Goal: Task Accomplishment & Management: Manage account settings

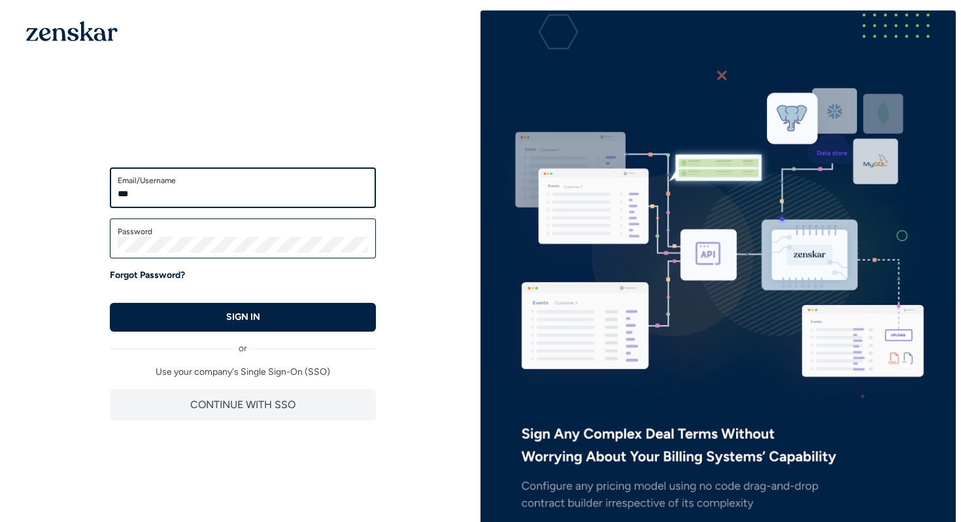
type input "**********"
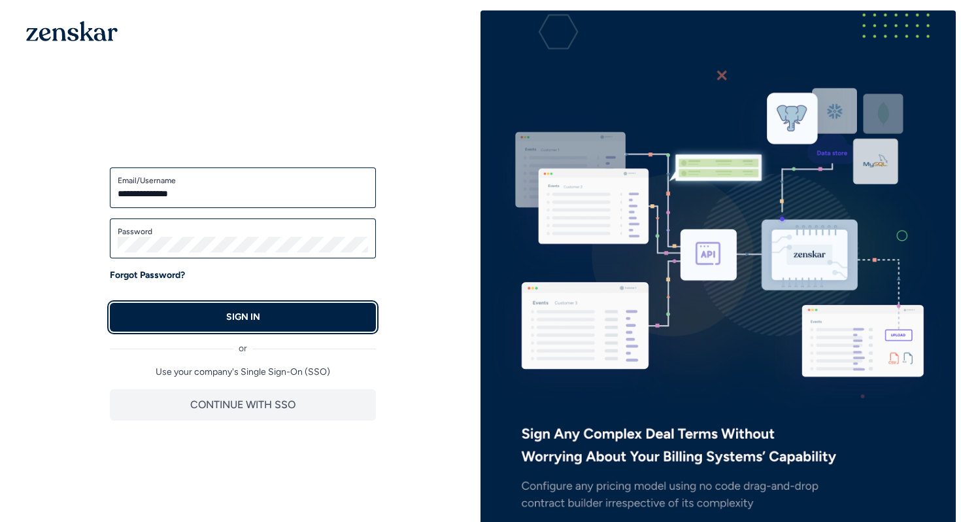
click at [226, 318] on p "SIGN IN" at bounding box center [243, 317] width 34 height 13
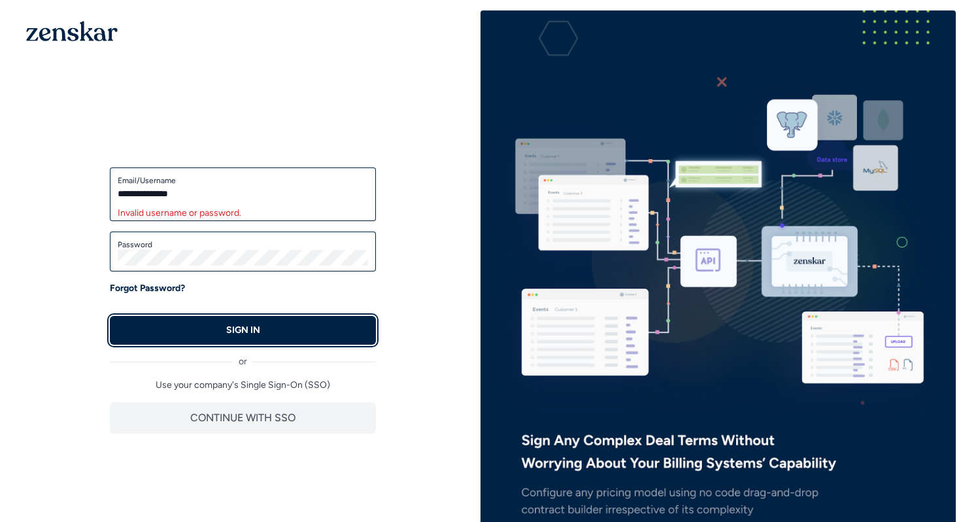
click at [213, 328] on button "SIGN IN" at bounding box center [243, 330] width 266 height 29
